Goal: Navigation & Orientation: Find specific page/section

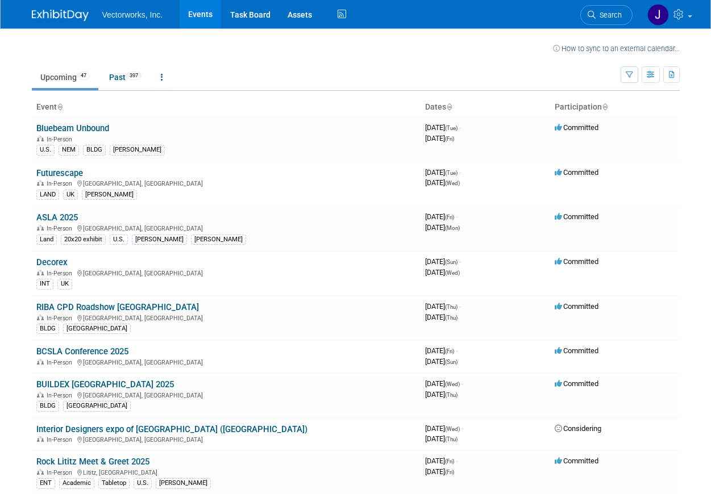
click at [194, 15] on link "Events" at bounding box center [200, 14] width 41 height 28
click at [132, 15] on span "Vectorworks, Inc." at bounding box center [132, 14] width 61 height 9
click at [663, 15] on img at bounding box center [658, 15] width 22 height 22
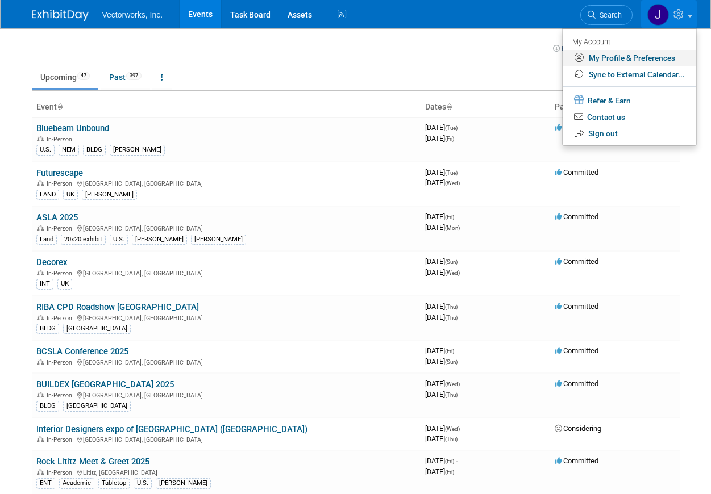
click at [648, 57] on link "My Profile & Preferences" at bounding box center [630, 58] width 134 height 16
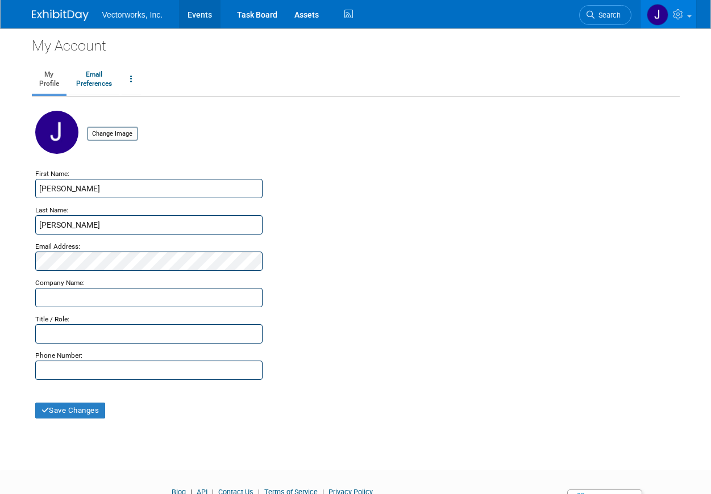
click at [196, 18] on link "Events" at bounding box center [199, 14] width 41 height 28
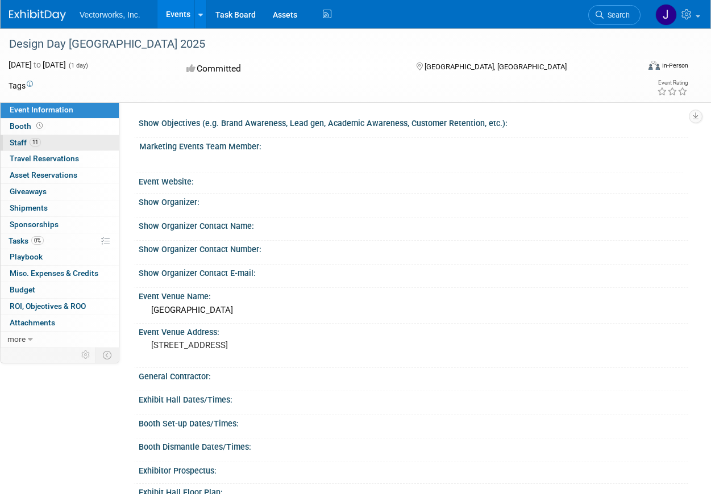
click at [24, 141] on span "Staff 11" at bounding box center [25, 142] width 31 height 9
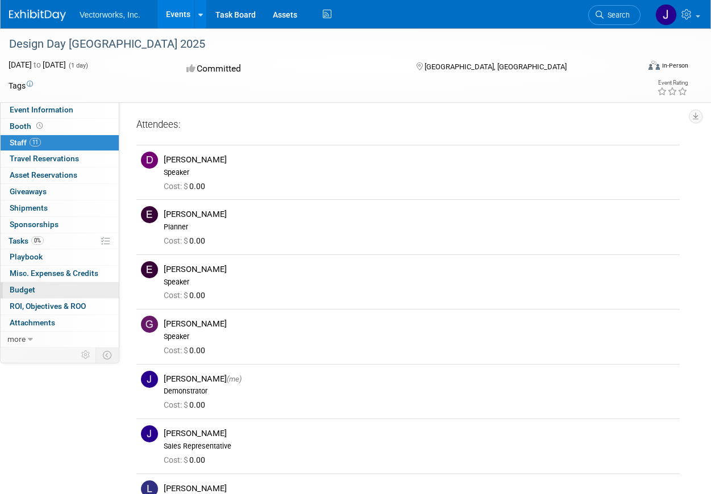
click at [39, 294] on link "Budget" at bounding box center [60, 290] width 118 height 16
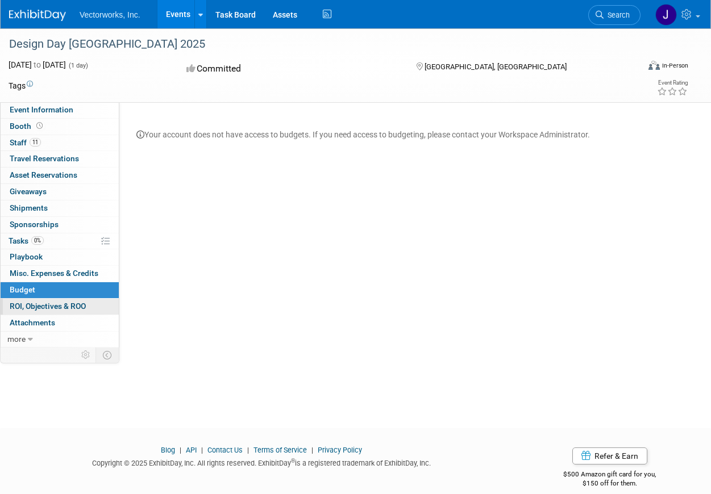
click at [38, 306] on span "ROI, Objectives & ROO 0" at bounding box center [48, 306] width 76 height 9
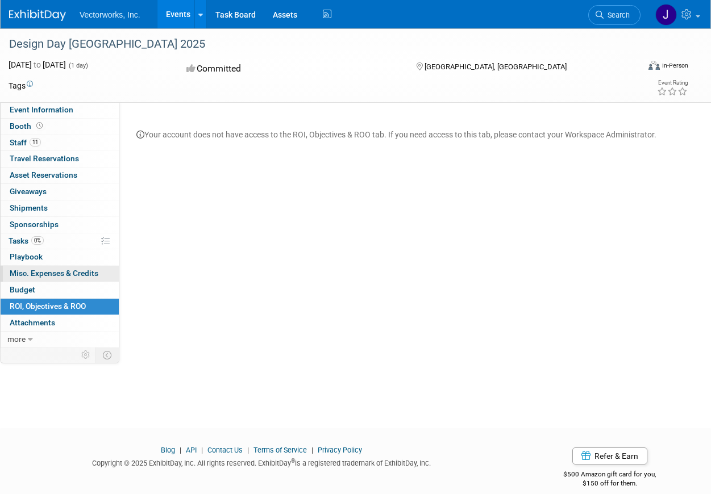
click at [59, 274] on span "Misc. Expenses & Credits 0" at bounding box center [54, 273] width 89 height 9
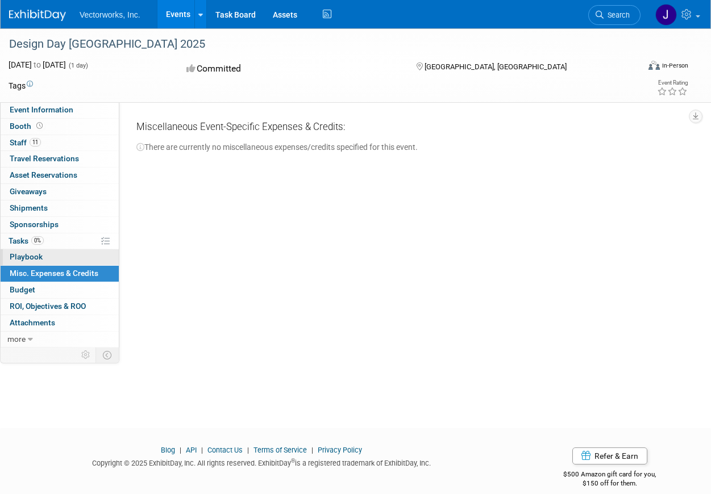
click at [58, 262] on link "0 Playbook 0" at bounding box center [60, 257] width 118 height 16
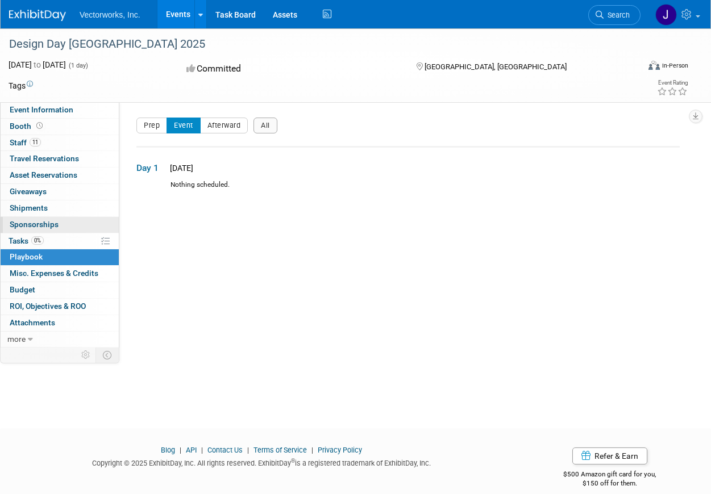
click at [50, 228] on span "Sponsorships 0" at bounding box center [34, 224] width 49 height 9
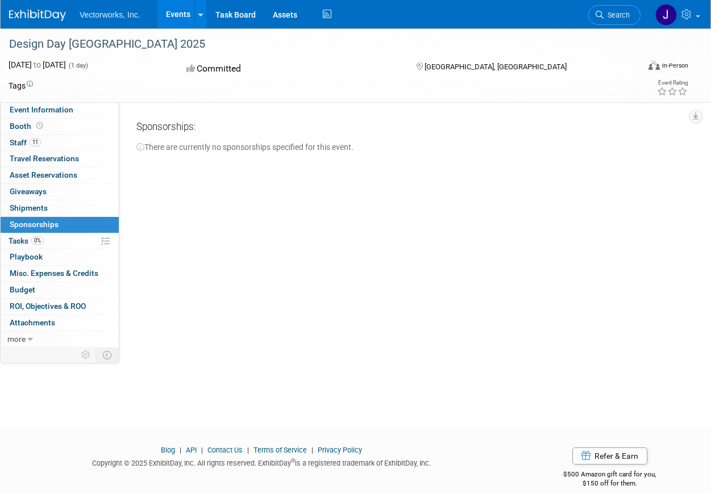
click at [76, 218] on link "0 Sponsorships 0" at bounding box center [60, 225] width 118 height 16
click at [71, 194] on link "0 Giveaways 0" at bounding box center [60, 192] width 118 height 16
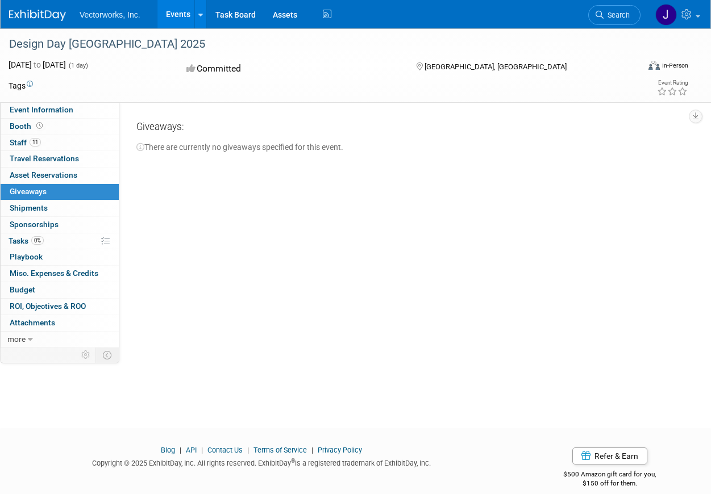
click at [294, 65] on div "Committed" at bounding box center [290, 69] width 215 height 20
